Goal: Task Accomplishment & Management: Manage account settings

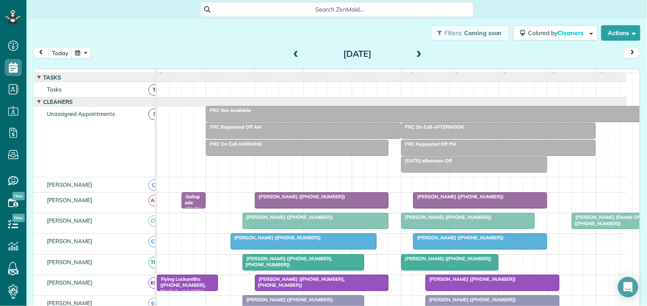
scroll to position [156, 0]
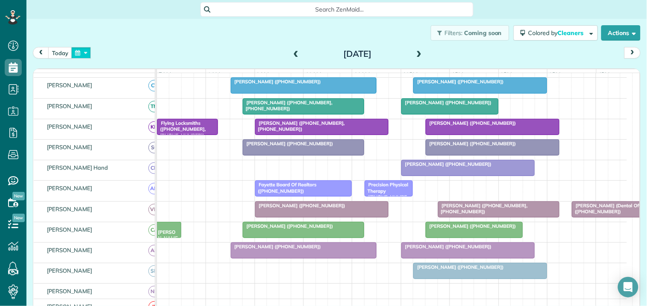
click at [82, 49] on button "button" at bounding box center [81, 53] width 20 height 12
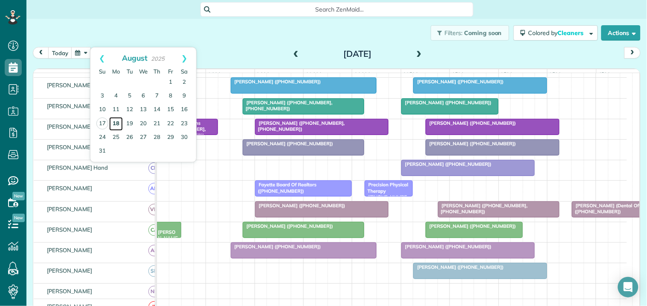
click at [116, 121] on link "18" at bounding box center [116, 124] width 14 height 14
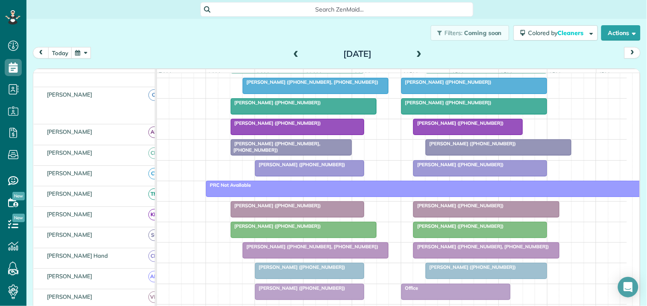
scroll to position [178, 0]
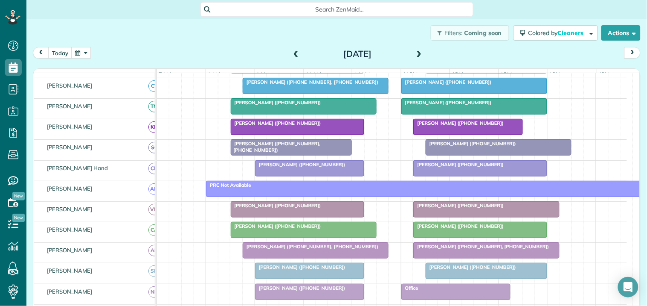
click at [300, 152] on span "[PERSON_NAME] ([PHONE_NUMBER], [PHONE_NUMBER])" at bounding box center [275, 146] width 90 height 12
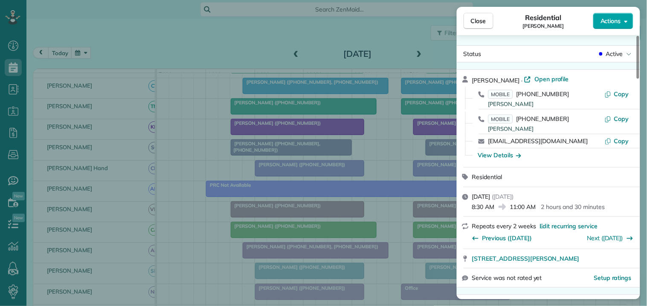
click at [617, 20] on span "Actions" at bounding box center [611, 21] width 20 height 9
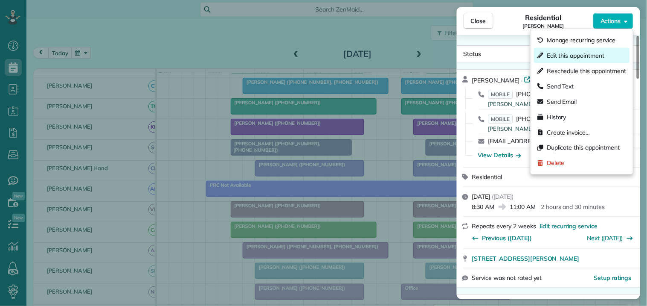
click at [573, 53] on span "Edit this appointment" at bounding box center [576, 55] width 58 height 9
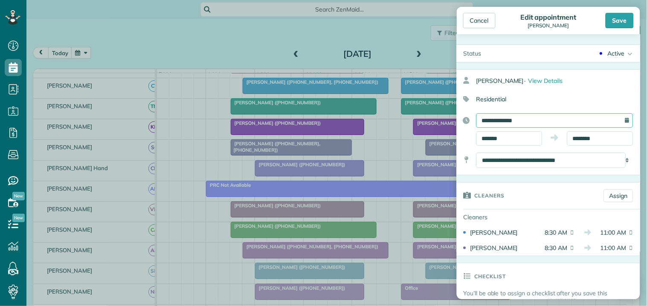
click at [537, 119] on input "**********" at bounding box center [555, 120] width 157 height 15
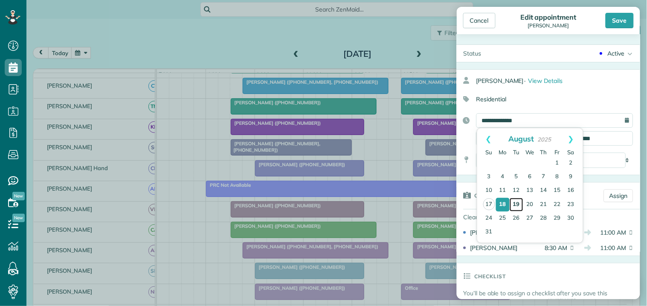
click at [517, 201] on link "19" at bounding box center [517, 205] width 14 height 14
type input "**********"
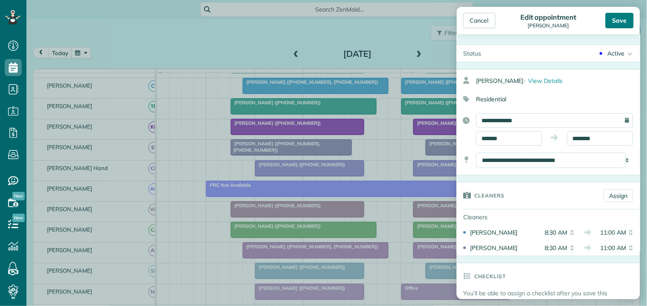
click at [624, 20] on div "Save" at bounding box center [620, 20] width 28 height 15
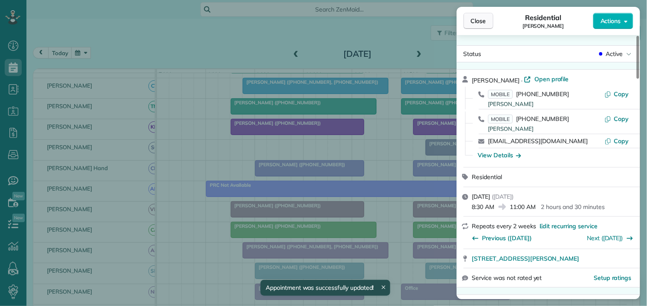
click at [481, 22] on span "Close" at bounding box center [478, 21] width 15 height 9
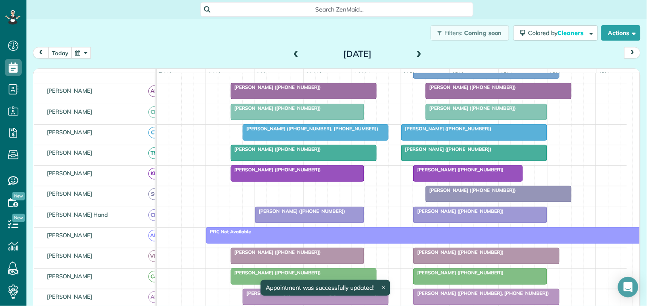
scroll to position [130, 0]
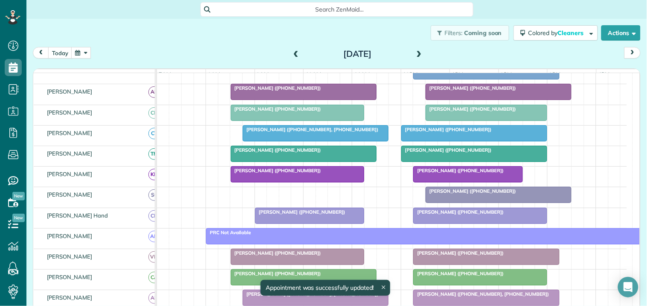
click at [305, 132] on span "[PERSON_NAME] ([PHONE_NUMBER], [PHONE_NUMBER])" at bounding box center [310, 129] width 137 height 6
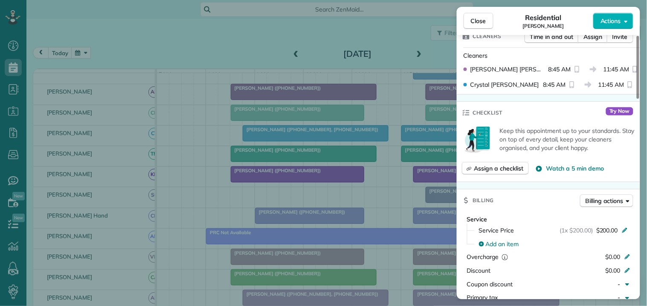
scroll to position [190, 0]
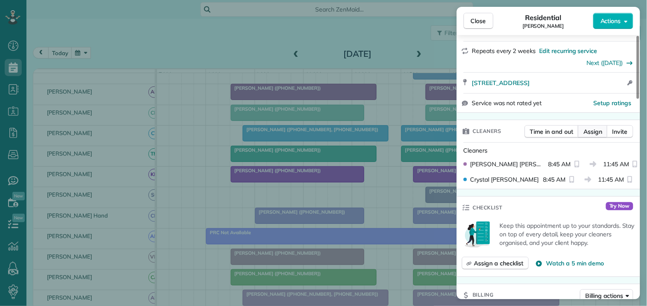
click at [592, 130] on span "Assign" at bounding box center [593, 131] width 19 height 9
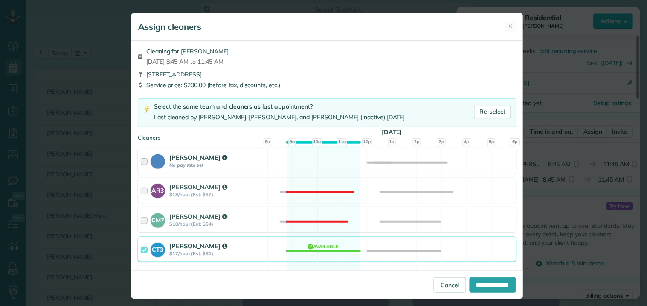
scroll to position [95, 0]
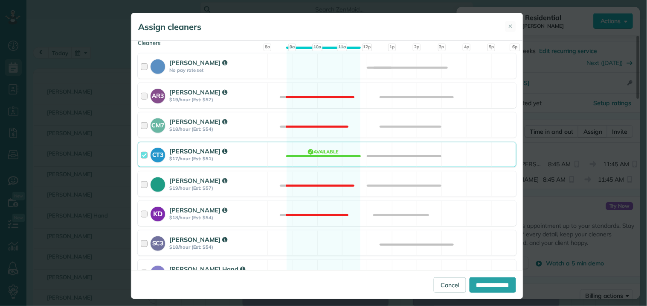
click at [313, 240] on div "SC3 [PERSON_NAME] $18/hour (Est: $54) Available" at bounding box center [327, 242] width 379 height 25
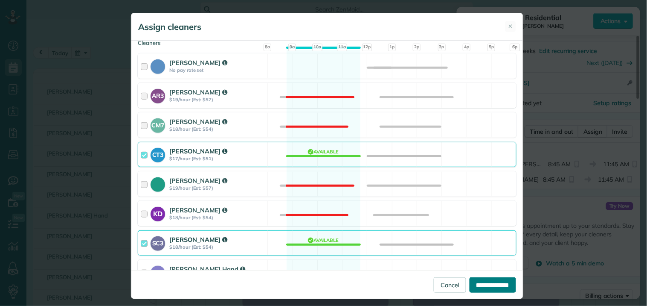
click at [501, 286] on input "**********" at bounding box center [493, 284] width 47 height 15
type input "**********"
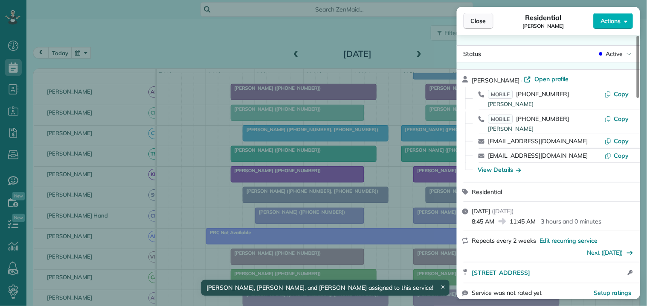
click at [483, 20] on span "Close" at bounding box center [478, 21] width 15 height 9
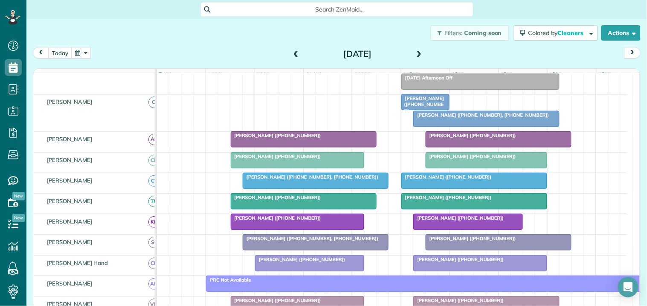
scroll to position [272, 0]
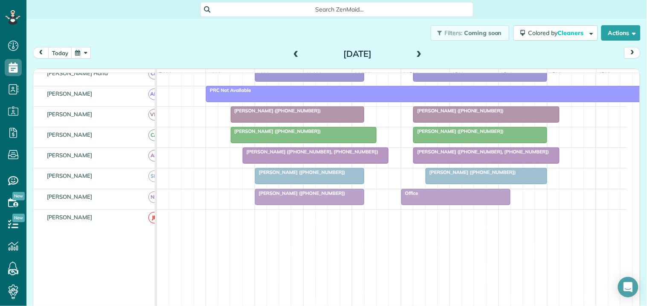
click at [416, 53] on span at bounding box center [419, 54] width 9 height 8
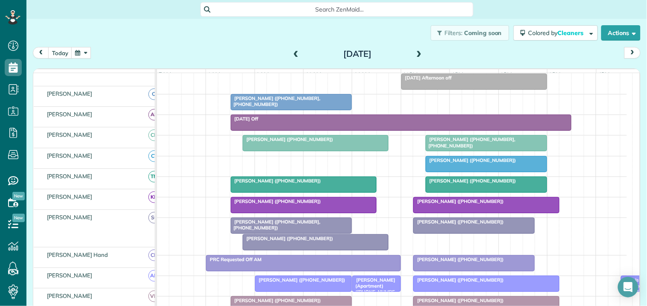
scroll to position [83, 0]
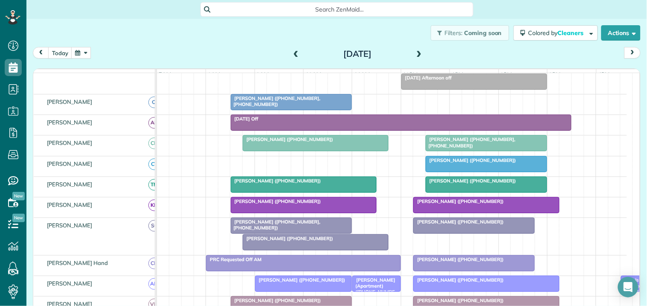
click at [303, 142] on span "[PERSON_NAME] ([PHONE_NUMBER])" at bounding box center [287, 139] width 91 height 6
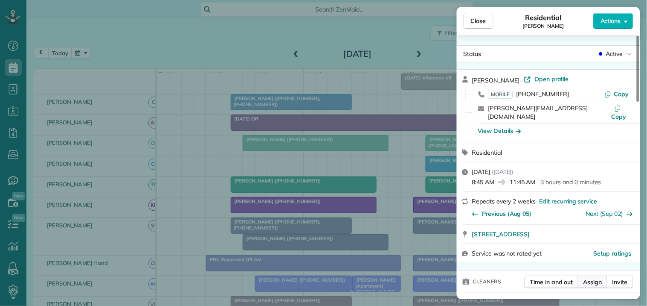
click at [598, 277] on span "Assign" at bounding box center [593, 281] width 19 height 9
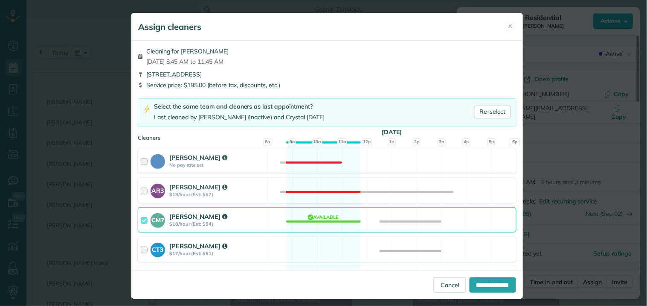
click at [332, 240] on div "CT3 [PERSON_NAME] $17/hour (Est: $51) Available" at bounding box center [327, 248] width 379 height 25
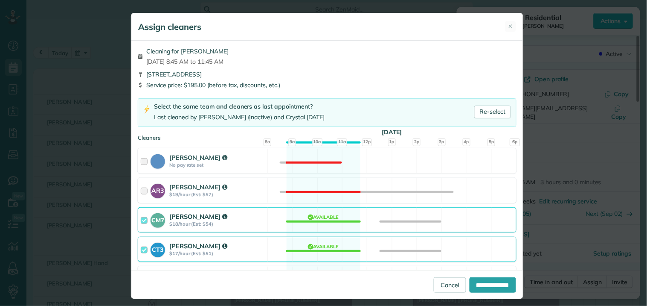
click at [339, 220] on div "CM7 [PERSON_NAME] $18/hour (Est: $54) Available" at bounding box center [327, 219] width 379 height 25
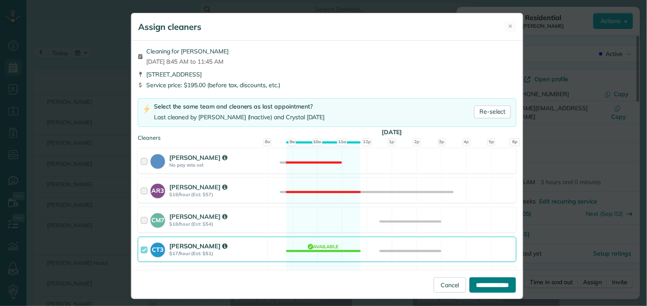
click at [494, 284] on input "**********" at bounding box center [493, 284] width 47 height 15
type input "**********"
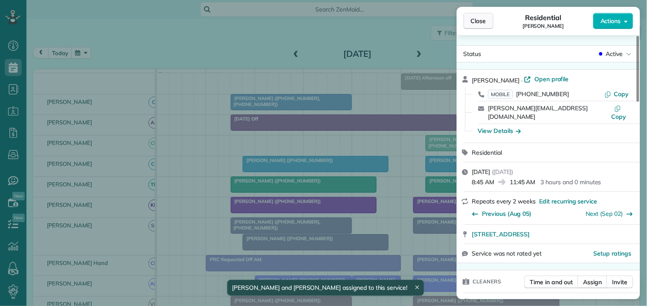
click at [486, 23] on span "Close" at bounding box center [478, 21] width 15 height 9
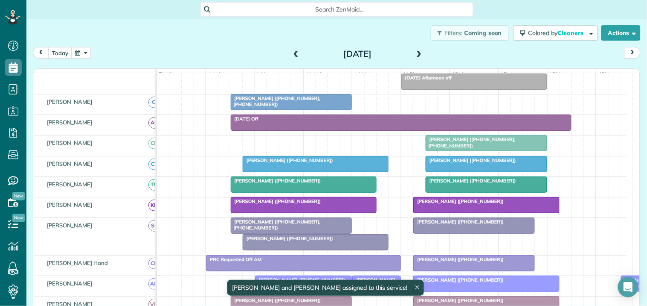
click at [296, 230] on span "[PERSON_NAME] ([PHONE_NUMBER], [PHONE_NUMBER])" at bounding box center [275, 225] width 90 height 12
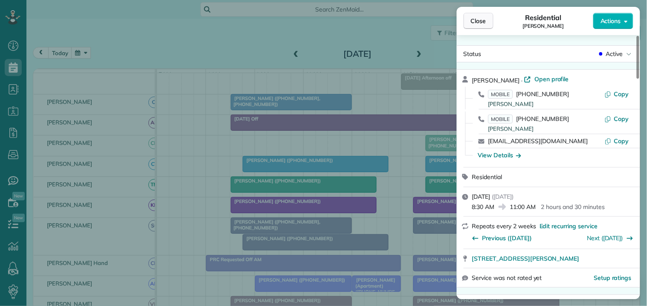
click at [481, 20] on span "Close" at bounding box center [478, 21] width 15 height 9
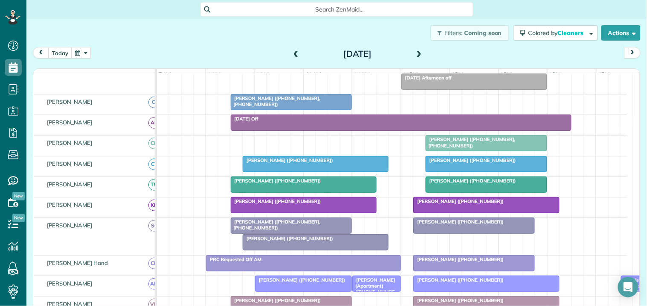
click at [308, 233] on div at bounding box center [291, 225] width 121 height 15
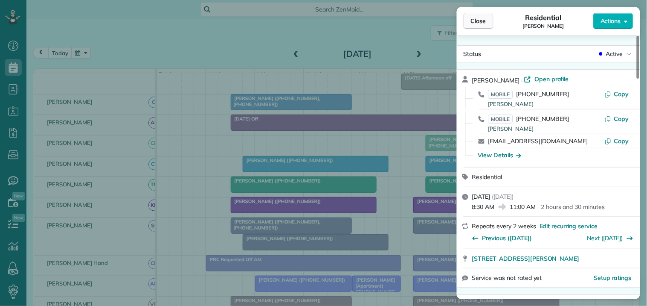
click at [484, 21] on span "Close" at bounding box center [478, 21] width 15 height 9
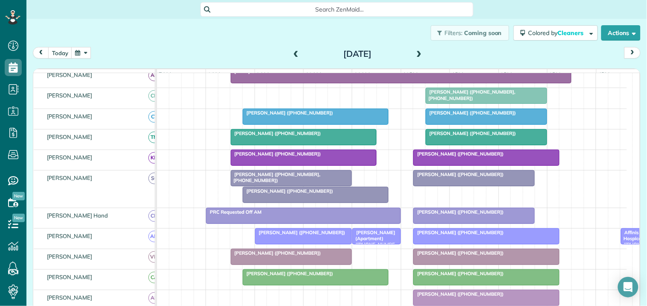
click at [290, 124] on div at bounding box center [315, 116] width 145 height 15
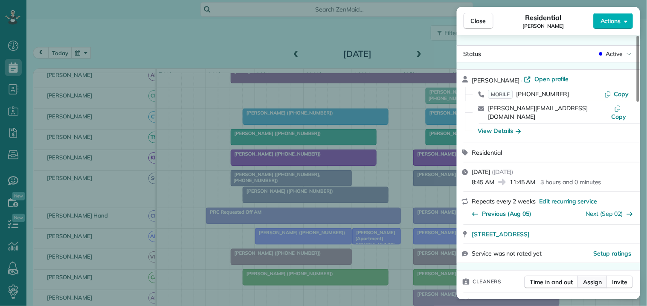
click at [595, 277] on span "Assign" at bounding box center [593, 281] width 19 height 9
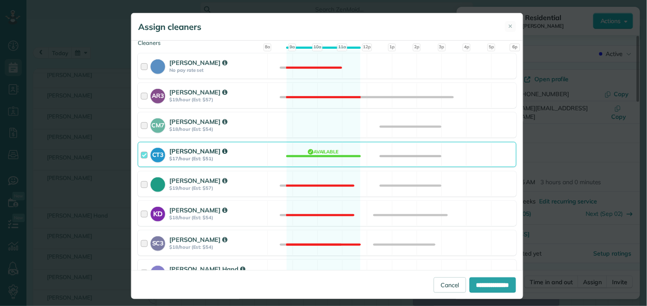
click at [326, 152] on div "CT3 [PERSON_NAME] $17/hour (Est: $51) Available" at bounding box center [327, 154] width 379 height 25
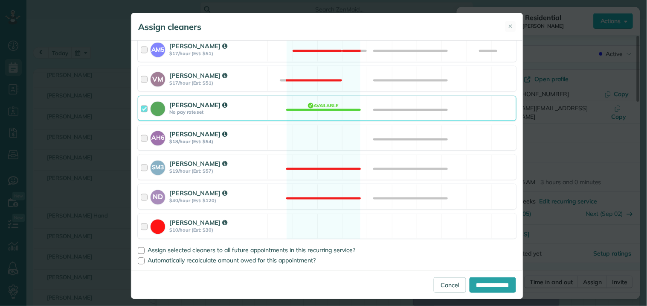
click at [321, 142] on div "AH6 [PERSON_NAME] $18/hour (Est: $54) Available" at bounding box center [327, 137] width 379 height 25
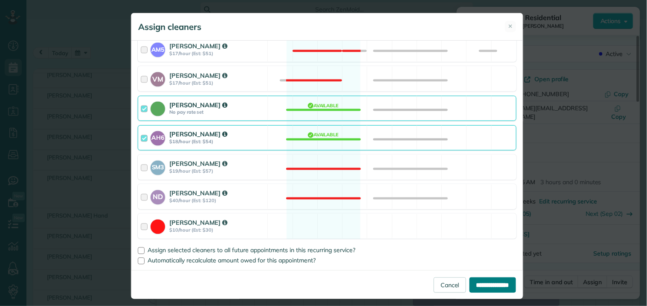
click at [493, 285] on input "**********" at bounding box center [493, 284] width 47 height 15
type input "**********"
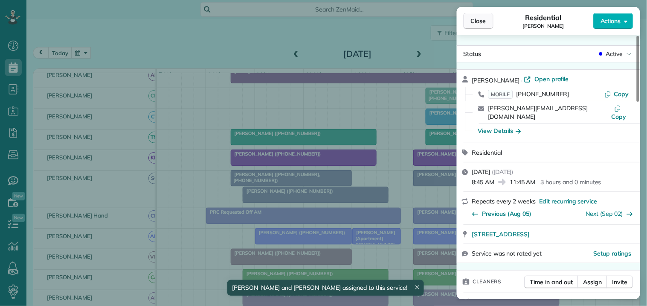
click at [484, 20] on span "Close" at bounding box center [478, 21] width 15 height 9
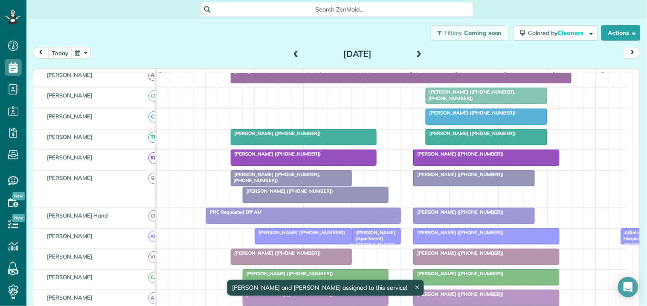
click at [260, 182] on span "[PERSON_NAME] ([PHONE_NUMBER], [PHONE_NUMBER])" at bounding box center [275, 177] width 90 height 12
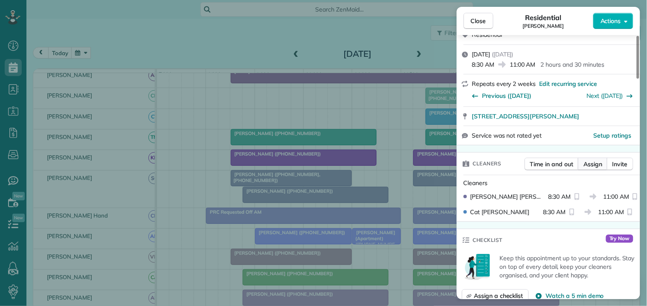
click at [595, 164] on span "Assign" at bounding box center [593, 164] width 19 height 9
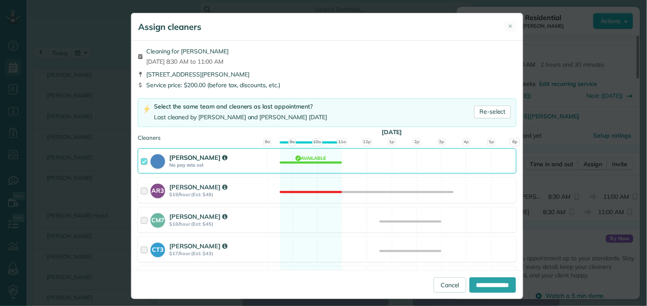
click at [315, 160] on div "[PERSON_NAME] No pay rate set Available" at bounding box center [327, 160] width 379 height 25
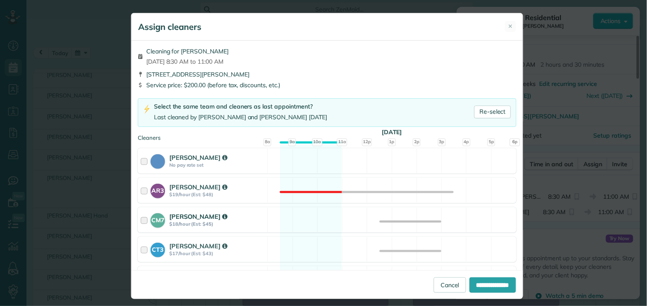
click at [306, 210] on div "CM7 [PERSON_NAME] $18/hour (Est: $45) Available" at bounding box center [327, 219] width 379 height 25
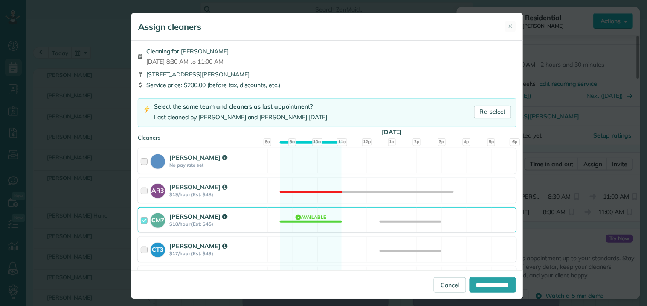
click at [314, 247] on div "CT3 [PERSON_NAME] $17/hour (Est: $43) Available" at bounding box center [327, 248] width 379 height 25
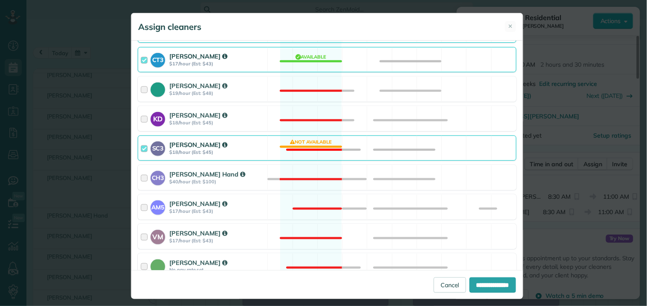
click at [315, 143] on div "SC3 [PERSON_NAME] $18/hour (Est: $45) Not available" at bounding box center [327, 147] width 379 height 25
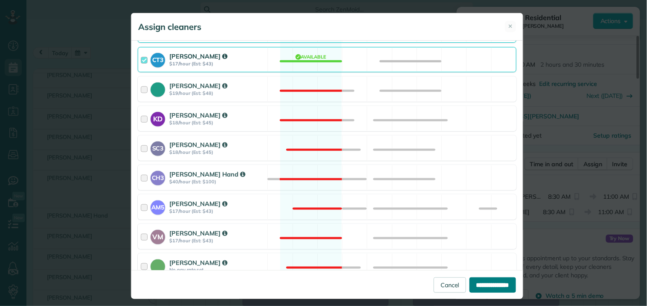
click at [478, 280] on input "**********" at bounding box center [493, 284] width 47 height 15
type input "**********"
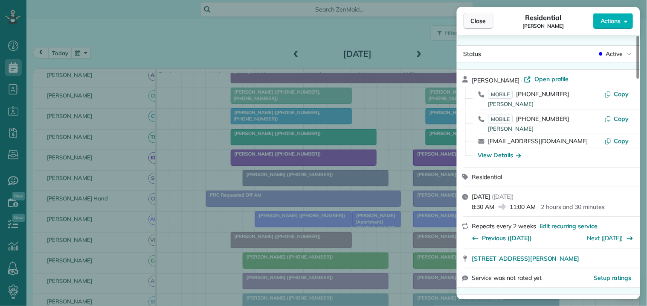
click at [478, 20] on span "Close" at bounding box center [478, 21] width 15 height 9
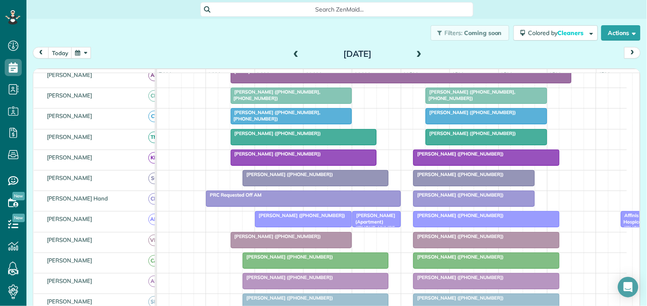
click at [292, 52] on span at bounding box center [296, 54] width 9 height 8
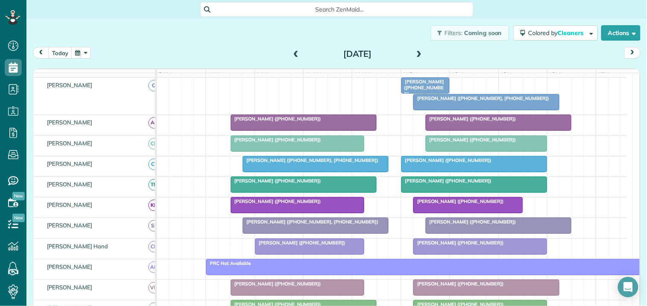
click at [417, 52] on span at bounding box center [419, 54] width 9 height 8
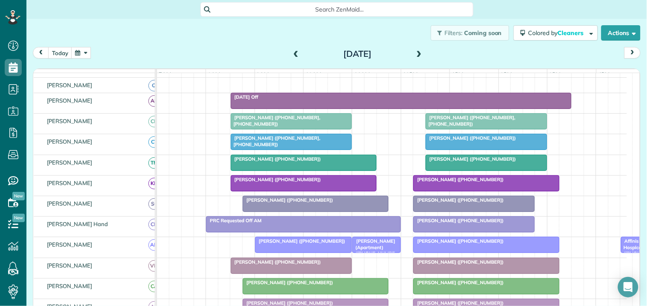
click at [418, 50] on span at bounding box center [419, 54] width 9 height 8
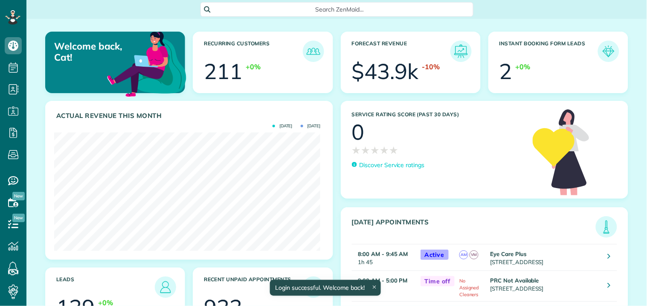
scroll to position [118, 266]
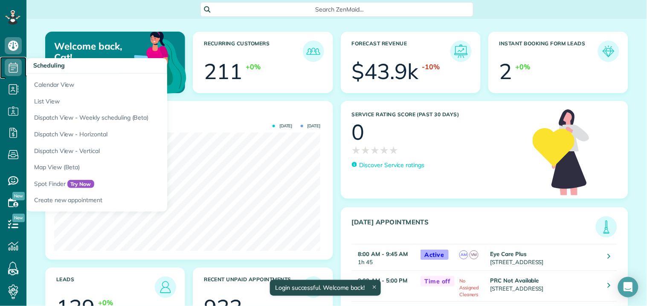
click at [17, 66] on use at bounding box center [13, 67] width 9 height 10
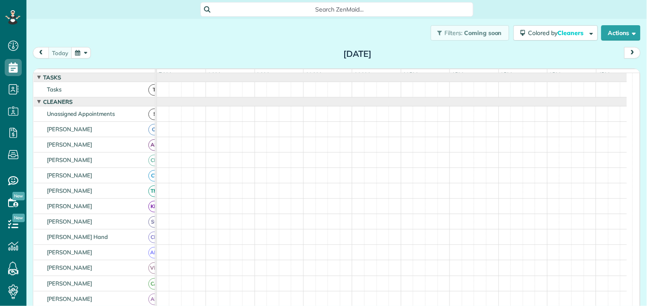
scroll to position [3, 3]
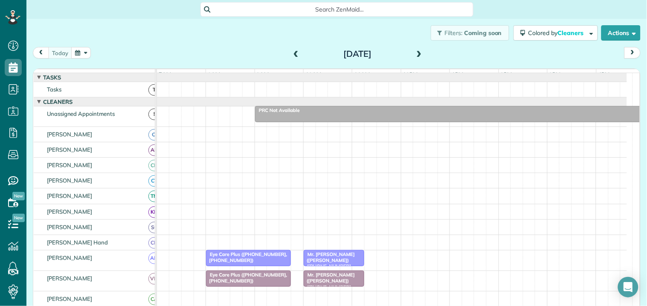
click at [415, 50] on span at bounding box center [419, 54] width 9 height 8
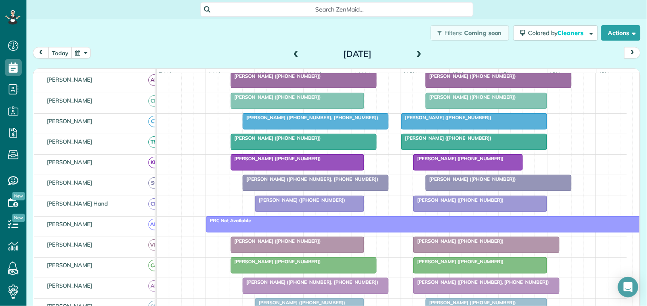
scroll to position [95, 0]
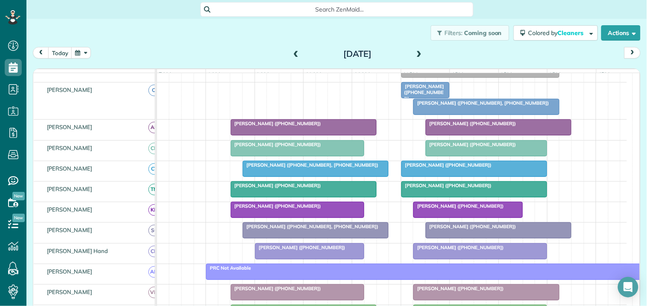
click at [416, 52] on span at bounding box center [419, 54] width 9 height 8
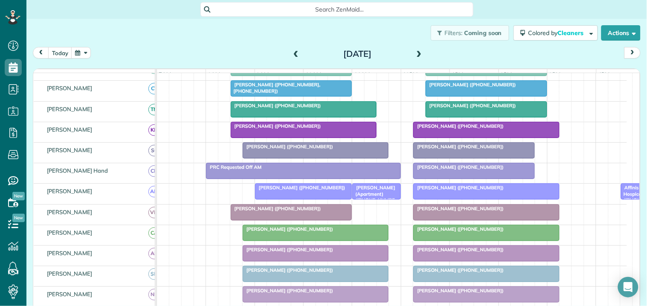
scroll to position [0, 0]
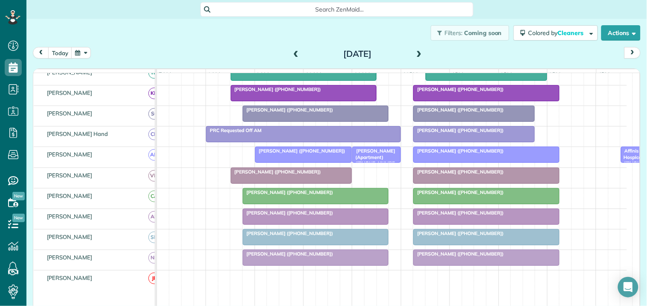
click at [417, 51] on span at bounding box center [419, 54] width 9 height 8
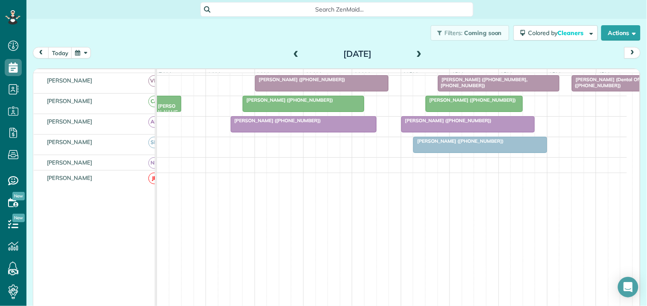
click at [460, 149] on div at bounding box center [480, 144] width 133 height 15
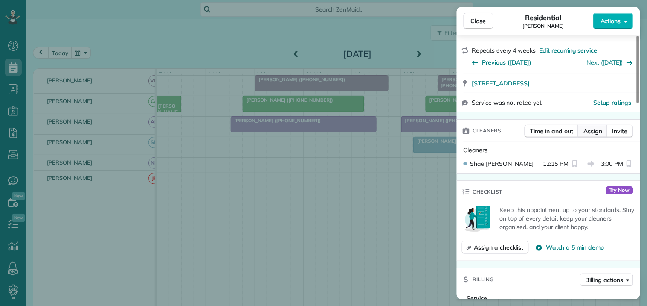
click at [592, 130] on span "Assign" at bounding box center [593, 131] width 19 height 9
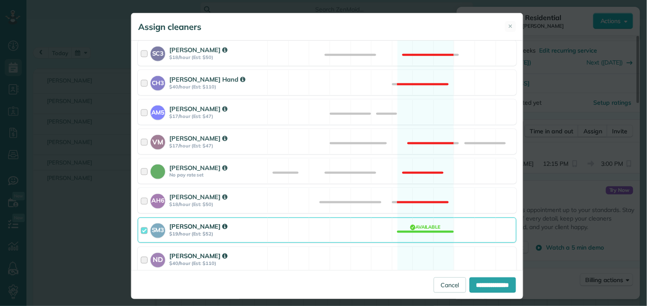
click at [416, 255] on div "ND Nathalie Duverna $40/hour (Est: $110) Available" at bounding box center [327, 259] width 379 height 25
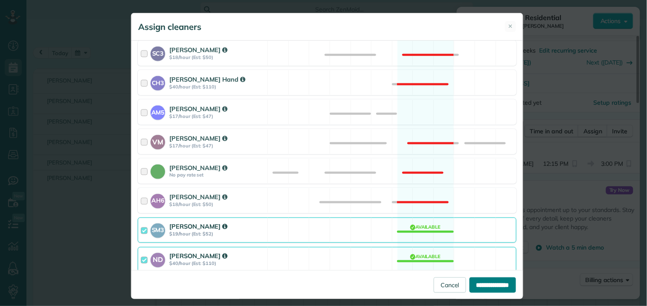
click at [493, 282] on input "**********" at bounding box center [493, 284] width 47 height 15
type input "**********"
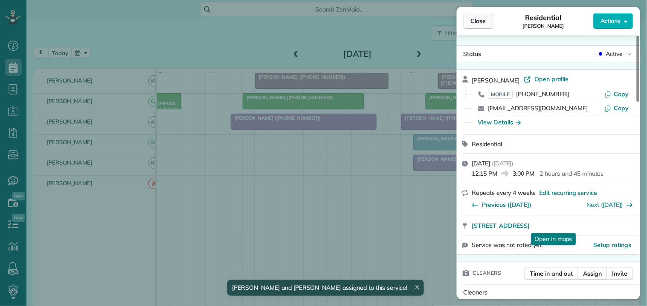
click at [484, 20] on span "Close" at bounding box center [478, 21] width 15 height 9
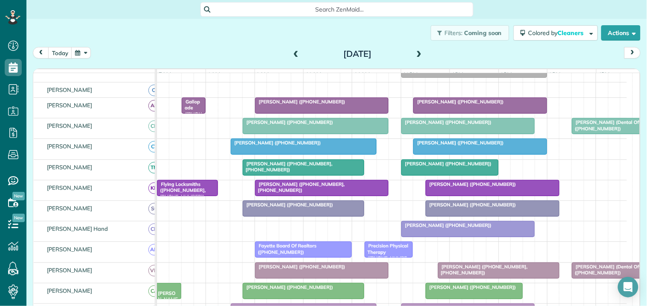
click at [415, 50] on span at bounding box center [419, 54] width 9 height 8
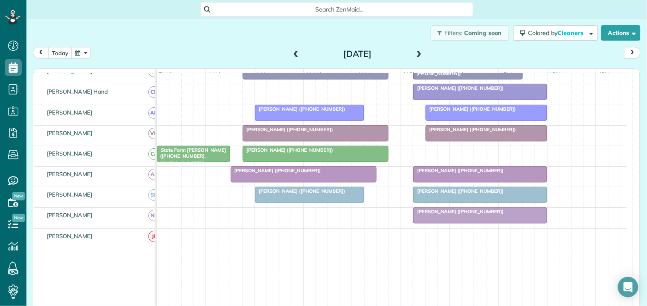
click at [456, 222] on div at bounding box center [480, 214] width 133 height 15
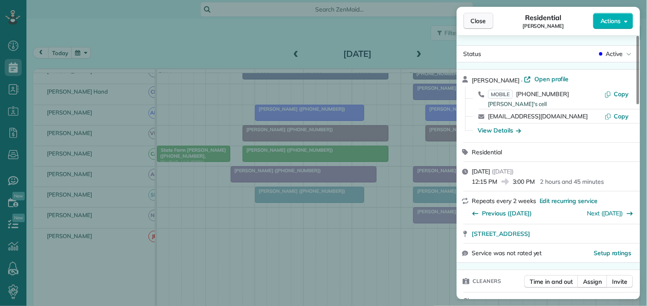
click at [486, 20] on span "Close" at bounding box center [478, 21] width 15 height 9
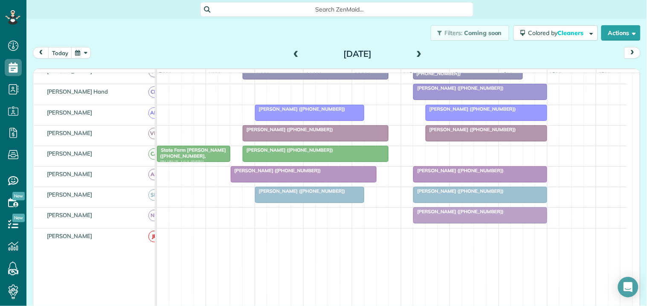
click at [463, 214] on span "Serena Smith (+12059070069)" at bounding box center [458, 211] width 91 height 6
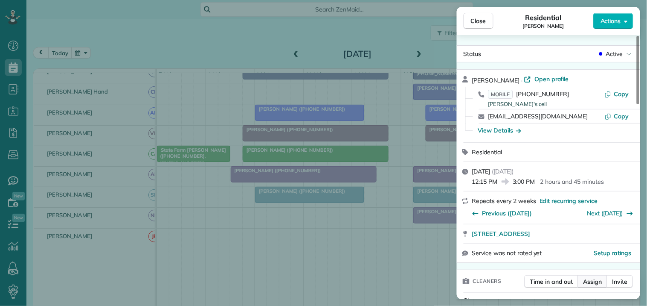
click at [601, 283] on span "Assign" at bounding box center [593, 281] width 19 height 9
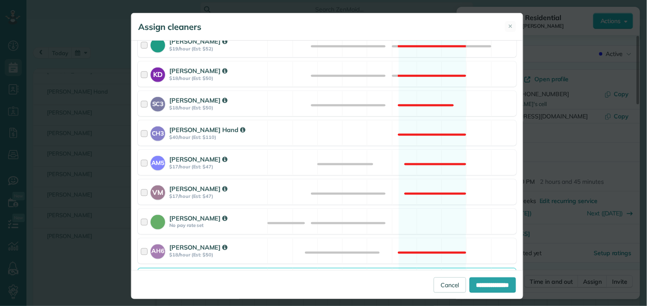
scroll to position [237, 0]
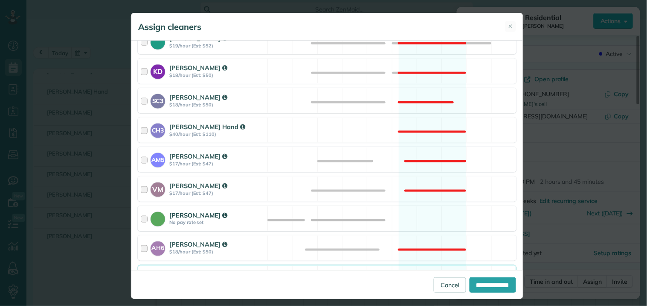
drag, startPoint x: 418, startPoint y: 219, endPoint x: 425, endPoint y: 221, distance: 6.6
click at [419, 219] on div "Catherine Altman No pay rate set Available" at bounding box center [327, 218] width 379 height 25
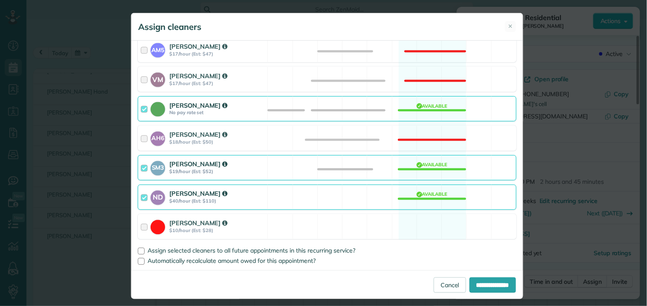
scroll to position [348, 0]
click at [433, 197] on div "ND Nathalie Duverna $40/hour (Est: $110) Available" at bounding box center [327, 196] width 379 height 25
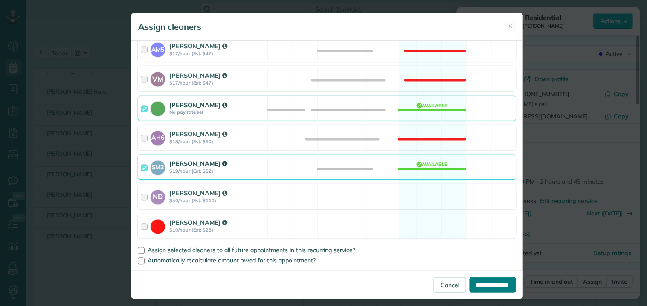
click at [484, 280] on input "**********" at bounding box center [493, 284] width 47 height 15
type input "**********"
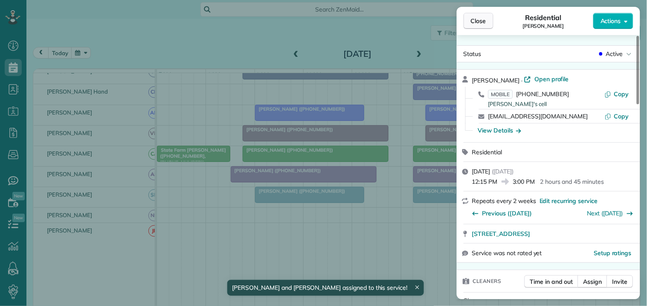
click at [484, 18] on span "Close" at bounding box center [478, 21] width 15 height 9
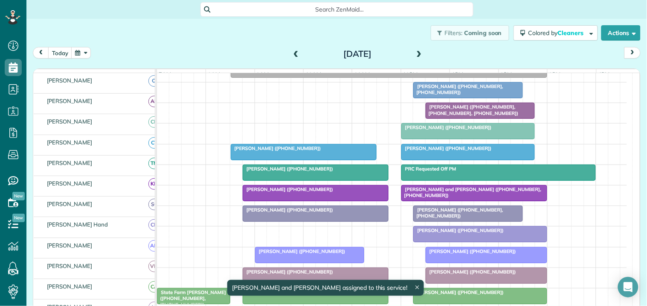
scroll to position [95, 0]
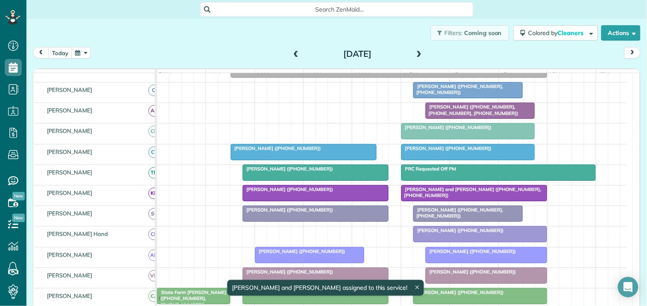
click at [464, 96] on div "Melissa Orme (+16788769253, +14043920319)" at bounding box center [468, 89] width 104 height 12
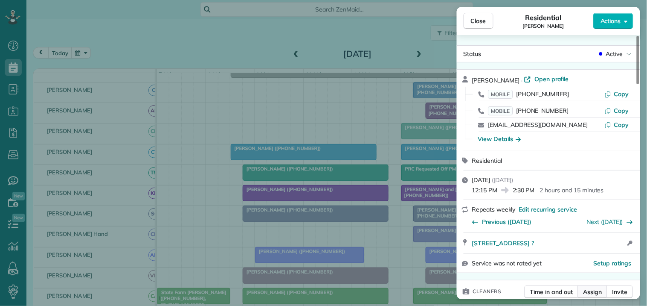
click at [599, 292] on span "Assign" at bounding box center [593, 291] width 19 height 9
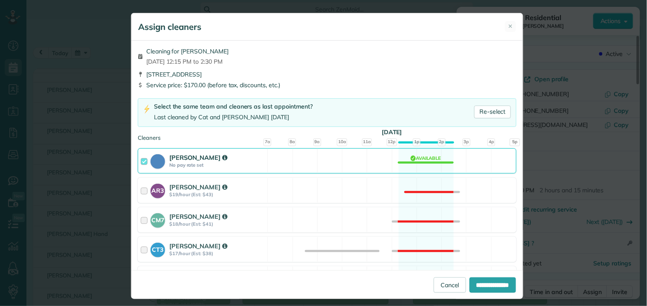
click at [428, 161] on div "[PERSON_NAME] No pay rate set Available" at bounding box center [327, 160] width 379 height 25
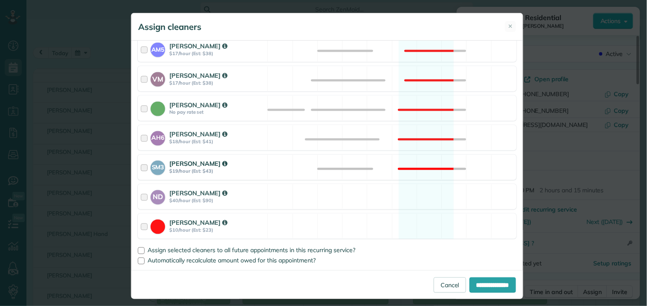
scroll to position [348, 0]
click at [425, 191] on div "ND Nathalie Duverna $40/hour (Est: $90) Available" at bounding box center [327, 196] width 379 height 25
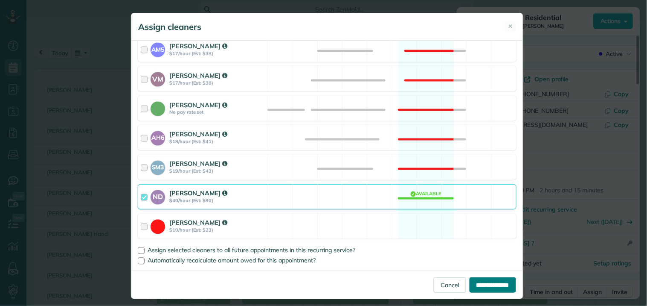
click at [488, 285] on input "**********" at bounding box center [493, 284] width 47 height 15
type input "**********"
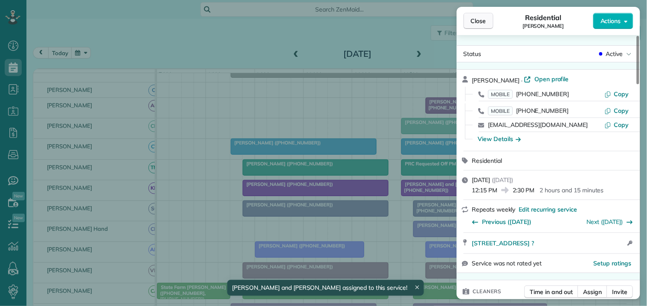
click at [481, 20] on span "Close" at bounding box center [478, 21] width 15 height 9
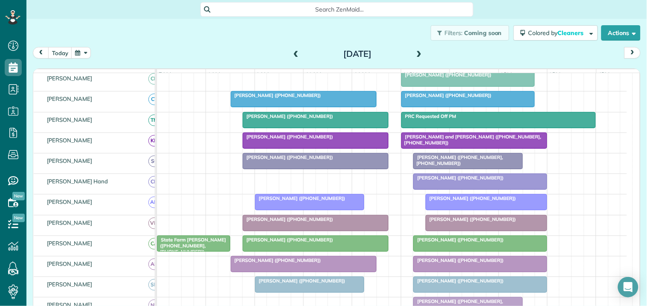
scroll to position [95, 0]
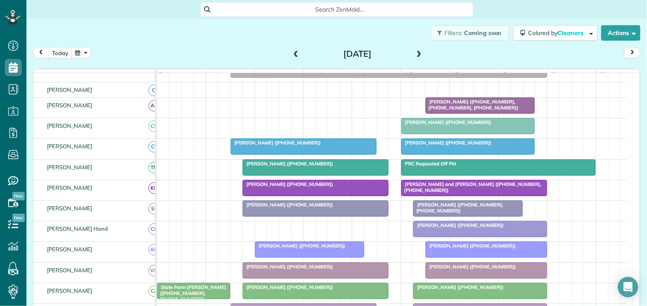
click at [417, 51] on span at bounding box center [419, 54] width 9 height 8
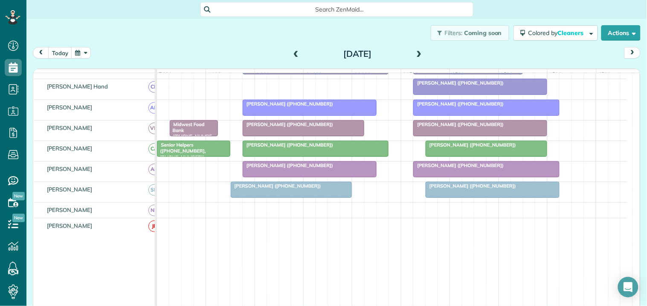
scroll to position [159, 0]
